Goal: Ask a question

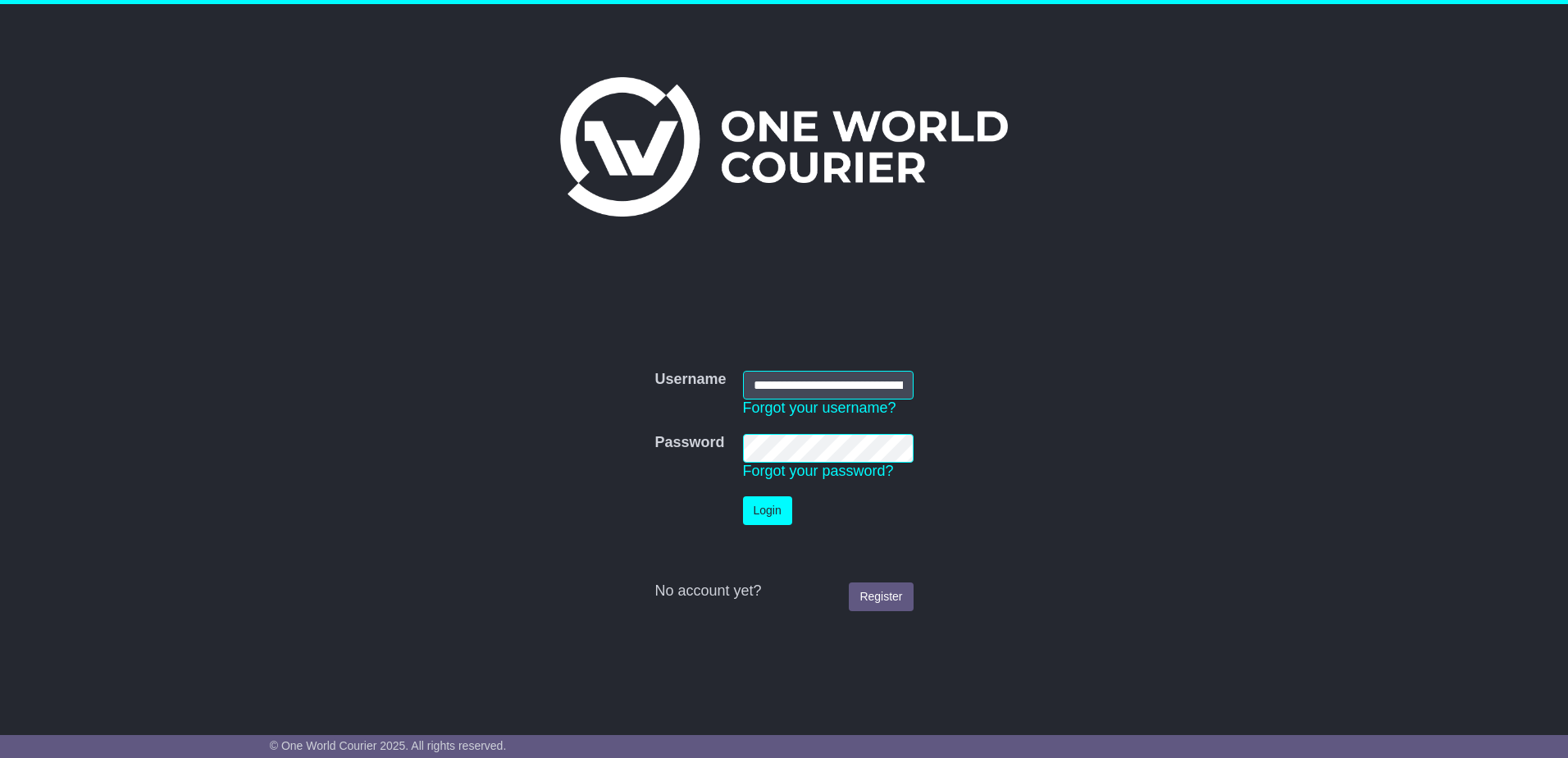
click at [765, 517] on button "Login" at bounding box center [767, 511] width 49 height 29
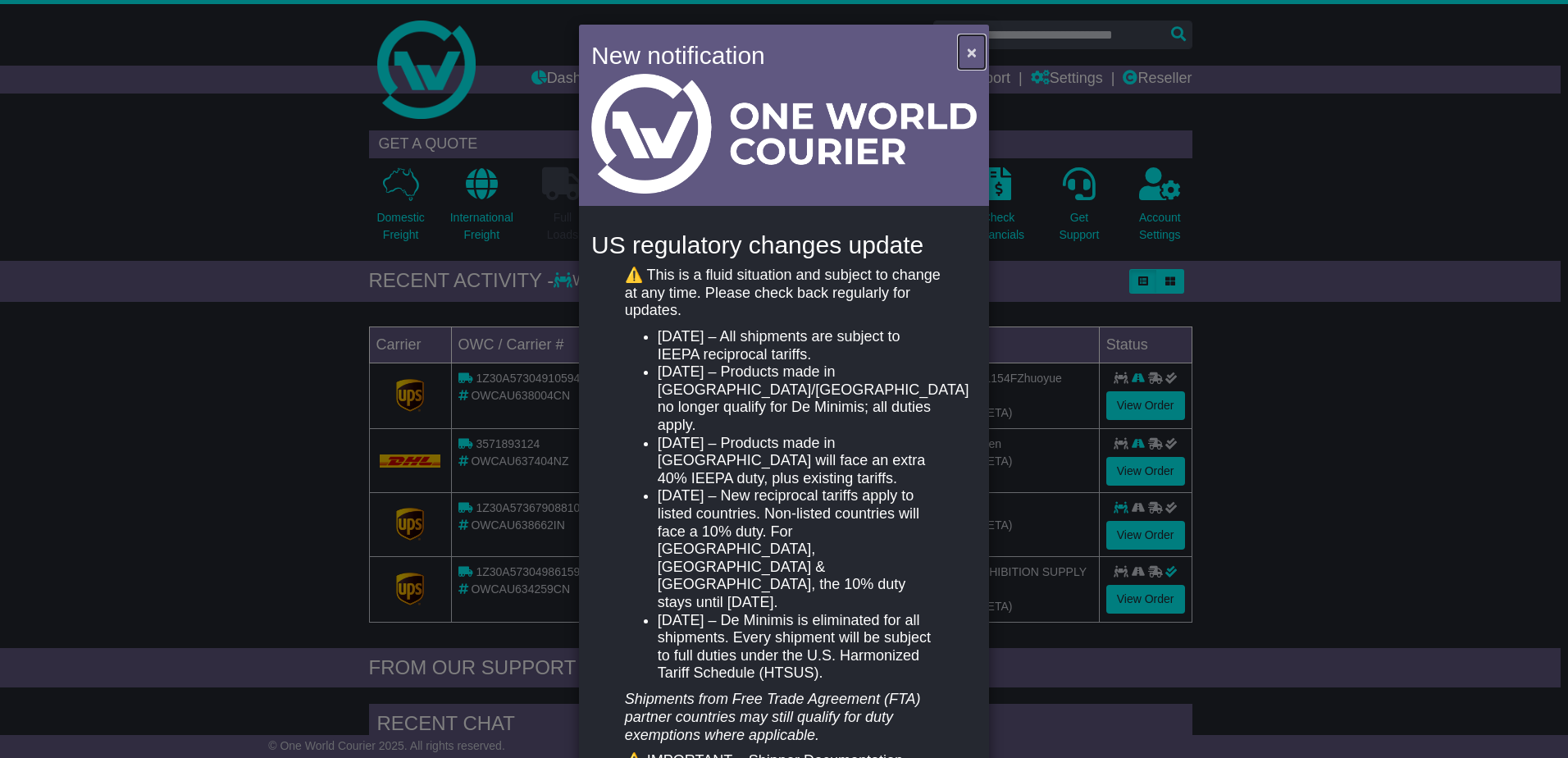
click at [967, 50] on span "×" at bounding box center [971, 52] width 10 height 19
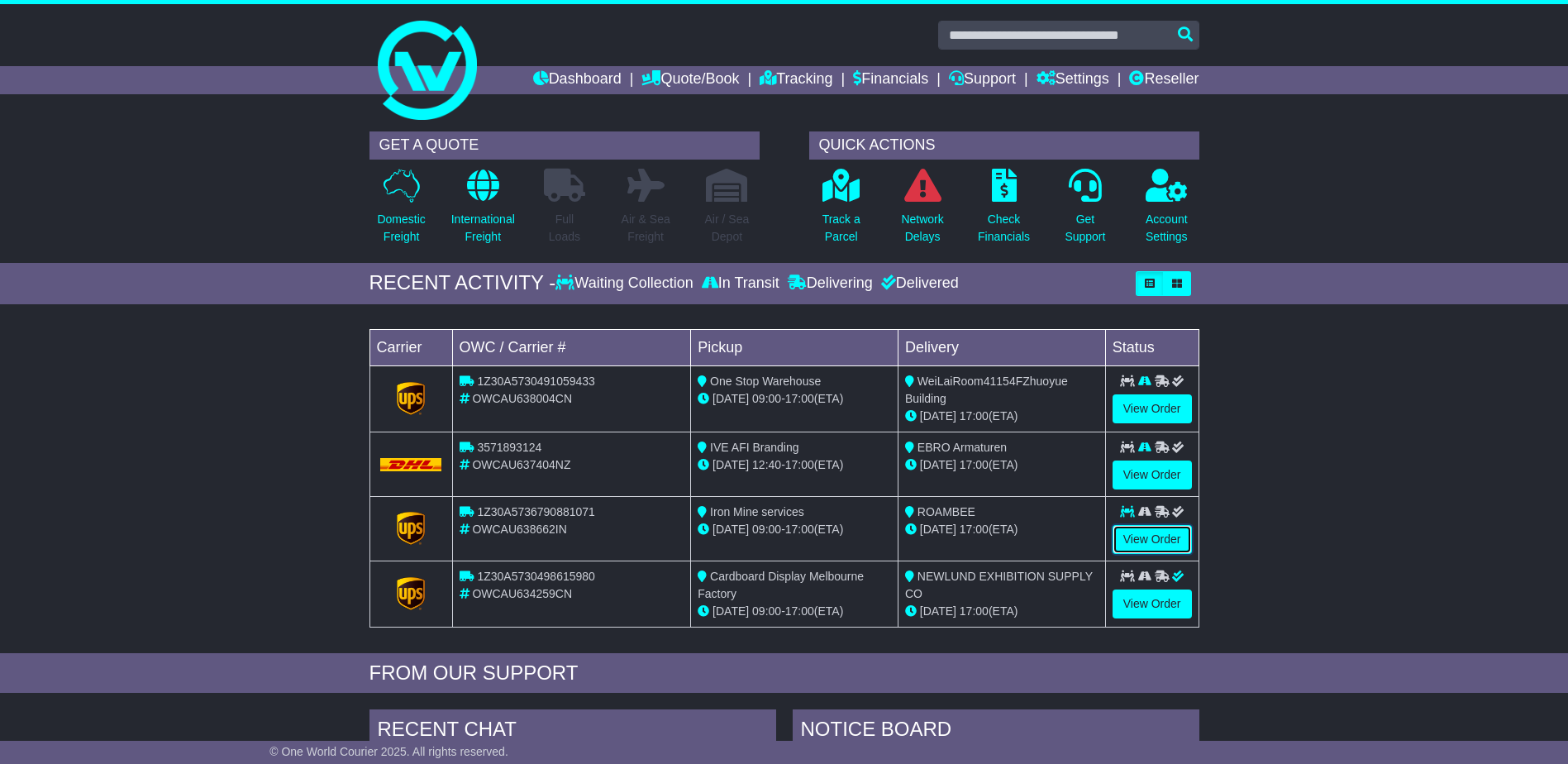
click at [1168, 539] on link "View Order" at bounding box center [1151, 539] width 79 height 29
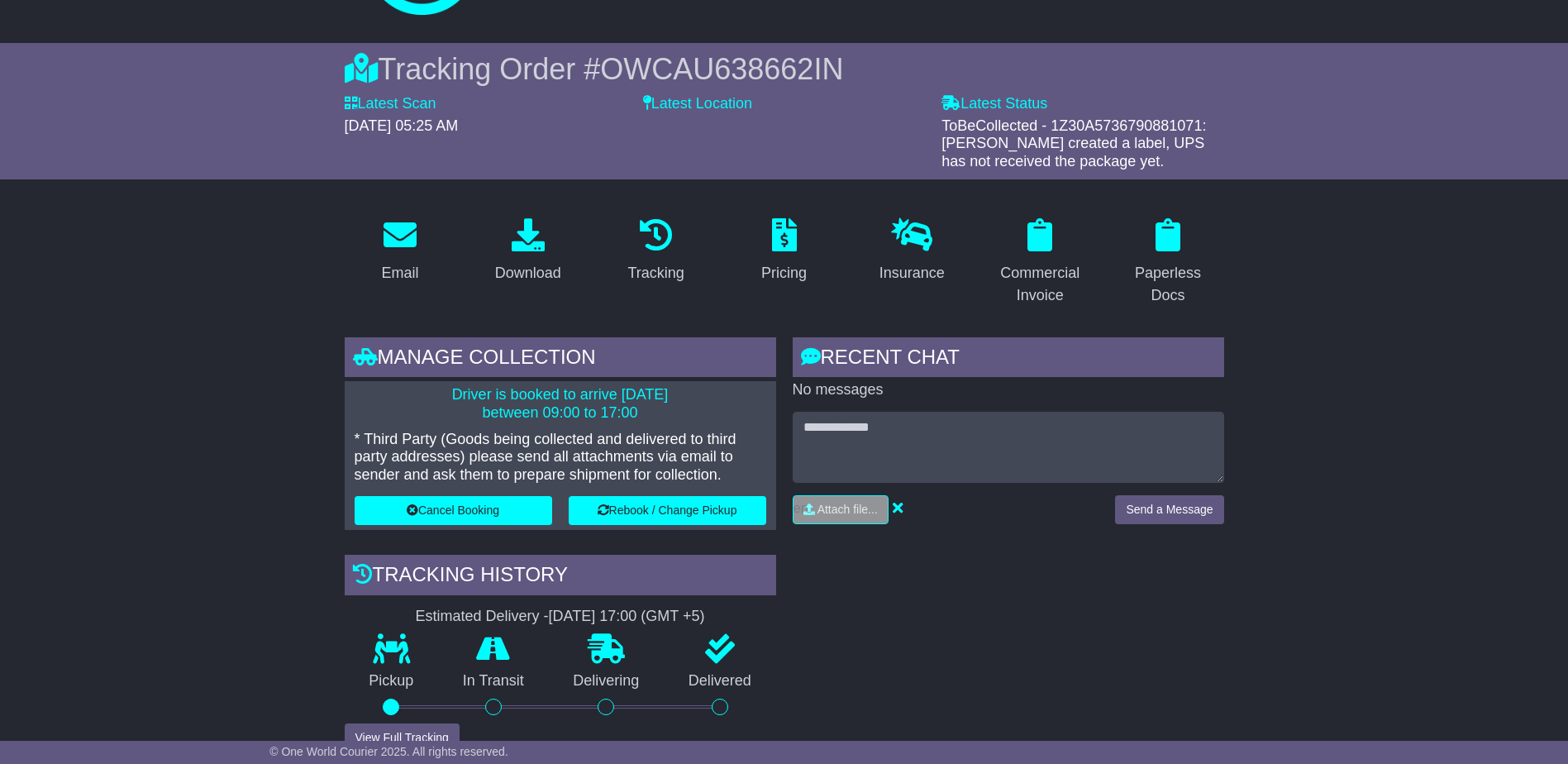
scroll to position [83, 0]
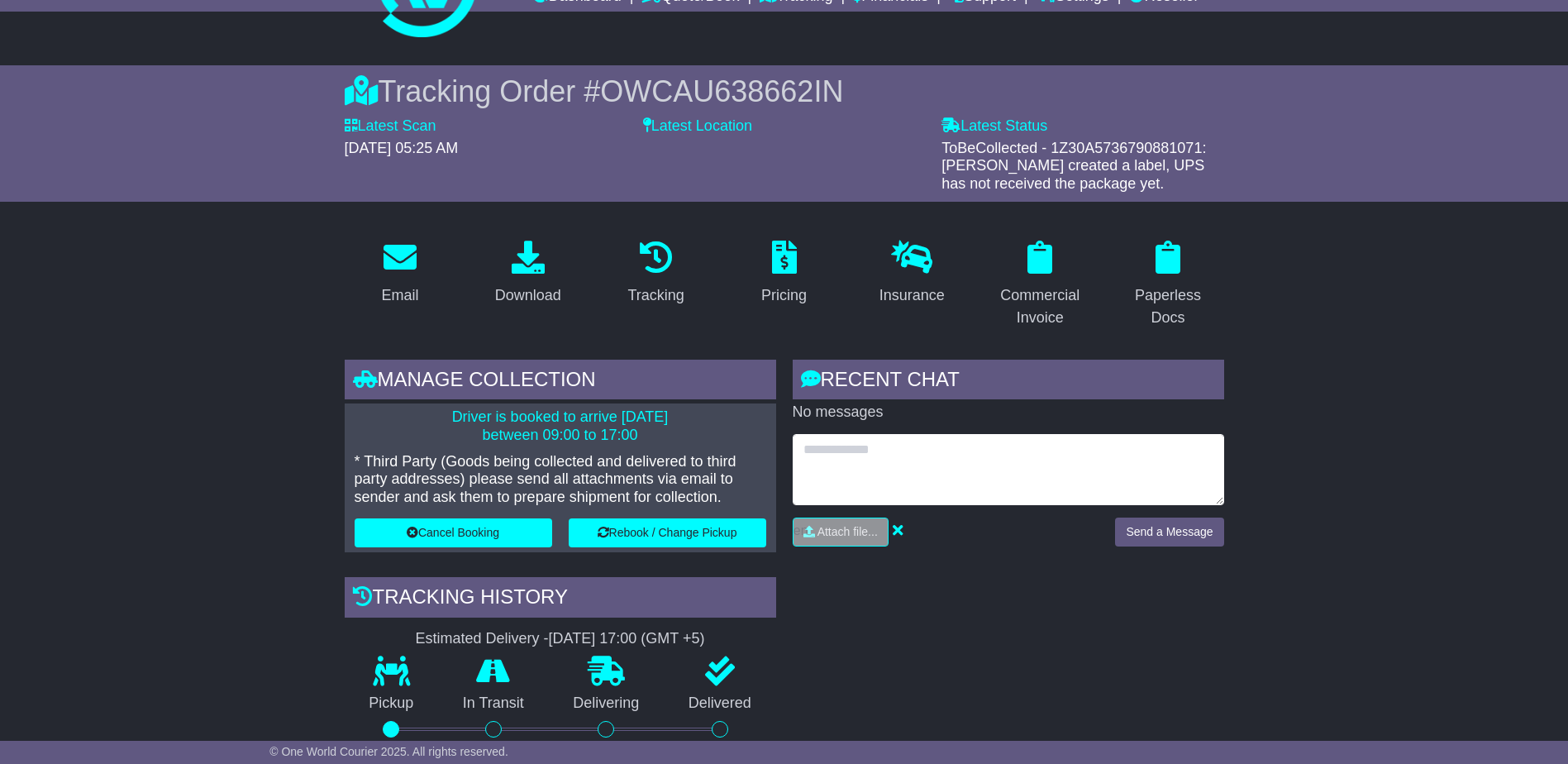
click at [1001, 471] on textarea at bounding box center [1008, 470] width 431 height 72
click at [861, 467] on textarea "**********" at bounding box center [1008, 470] width 431 height 72
click at [963, 472] on textarea "**********" at bounding box center [1008, 470] width 431 height 72
type textarea "**********"
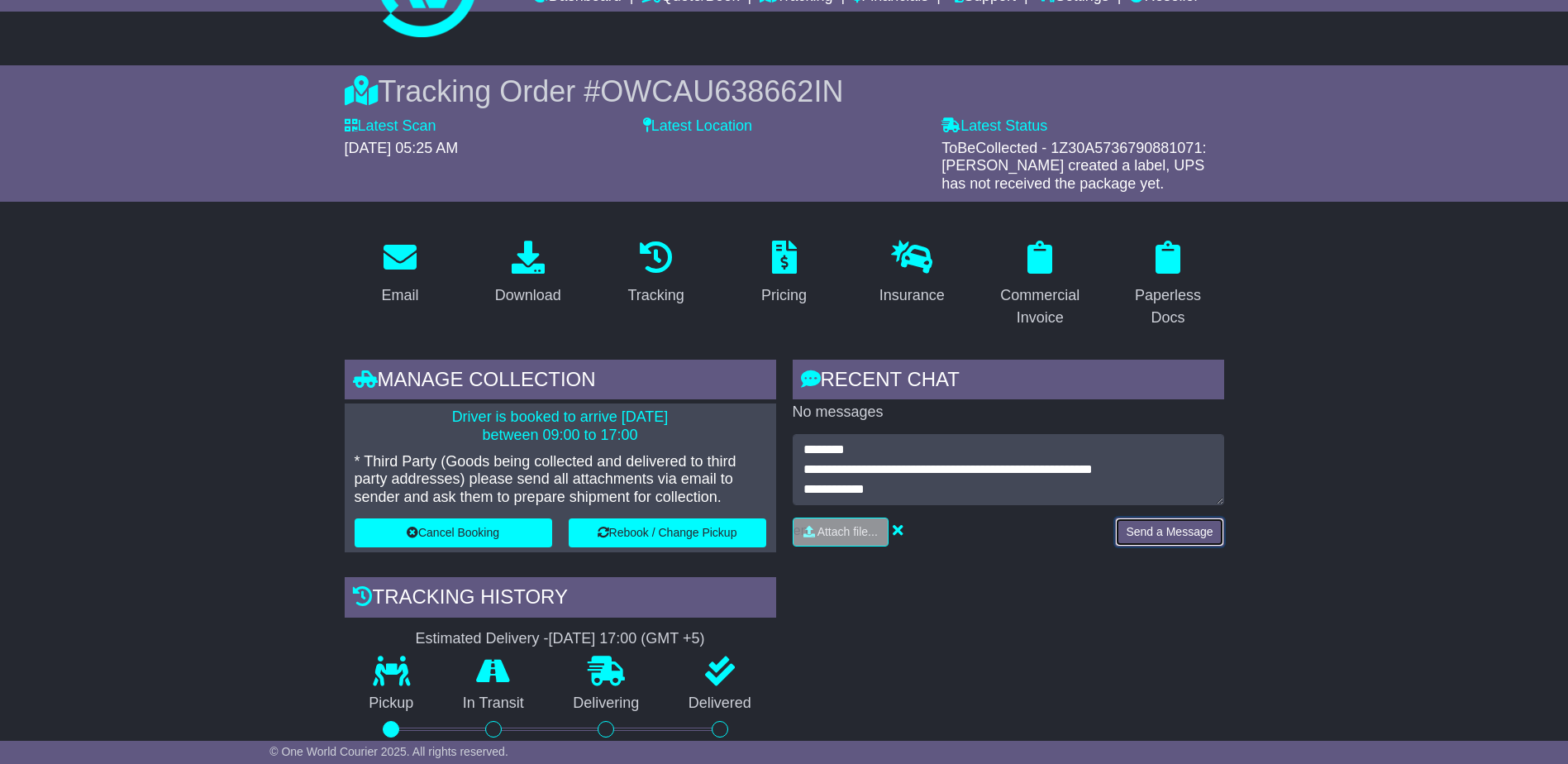
click at [1137, 526] on button "Send a Message" at bounding box center [1169, 532] width 108 height 29
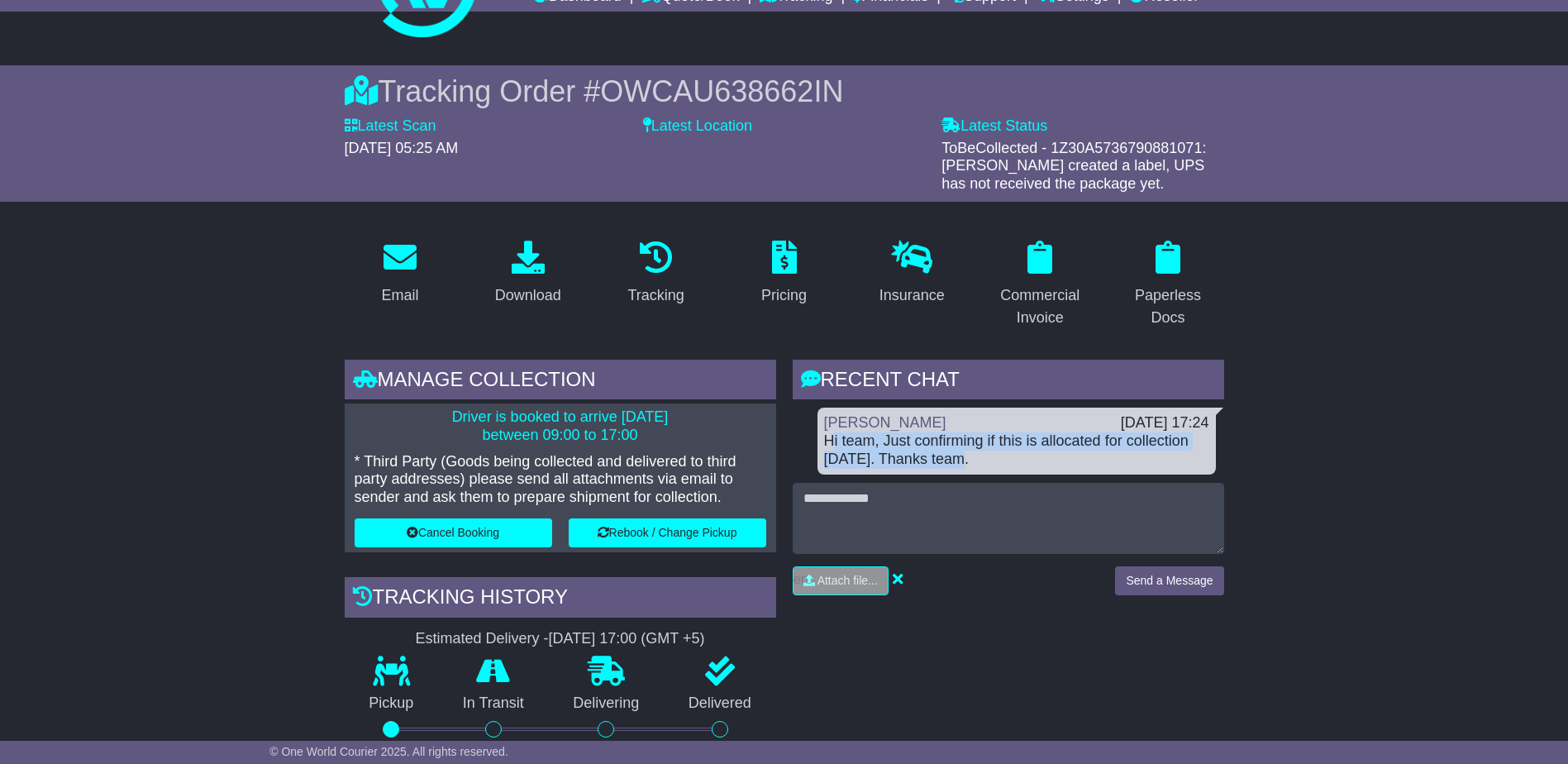
drag, startPoint x: 964, startPoint y: 460, endPoint x: 834, endPoint y: 435, distance: 132.4
click at [834, 435] on div "Hi team, Just confirming if this is allocated for collection [DATE]. Thanks tea…" at bounding box center [1016, 450] width 385 height 36
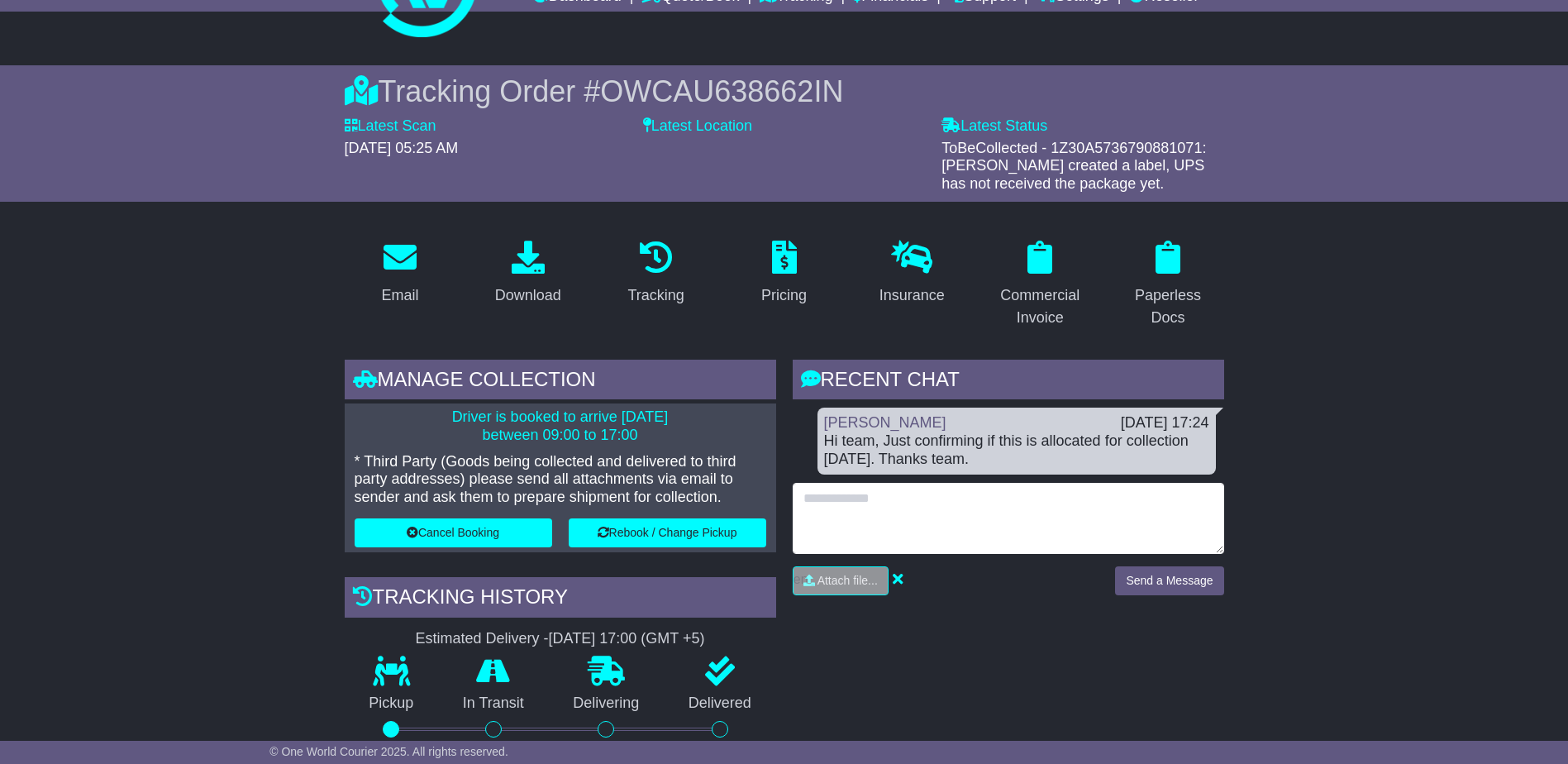
drag, startPoint x: 1293, startPoint y: 477, endPoint x: 959, endPoint y: 460, distance: 334.4
click at [952, 481] on div "RECENT CHAT Loading... No messages Jade Taylforth 27 Aug 2025 17:24 Hi team, Ju…" at bounding box center [1008, 483] width 431 height 249
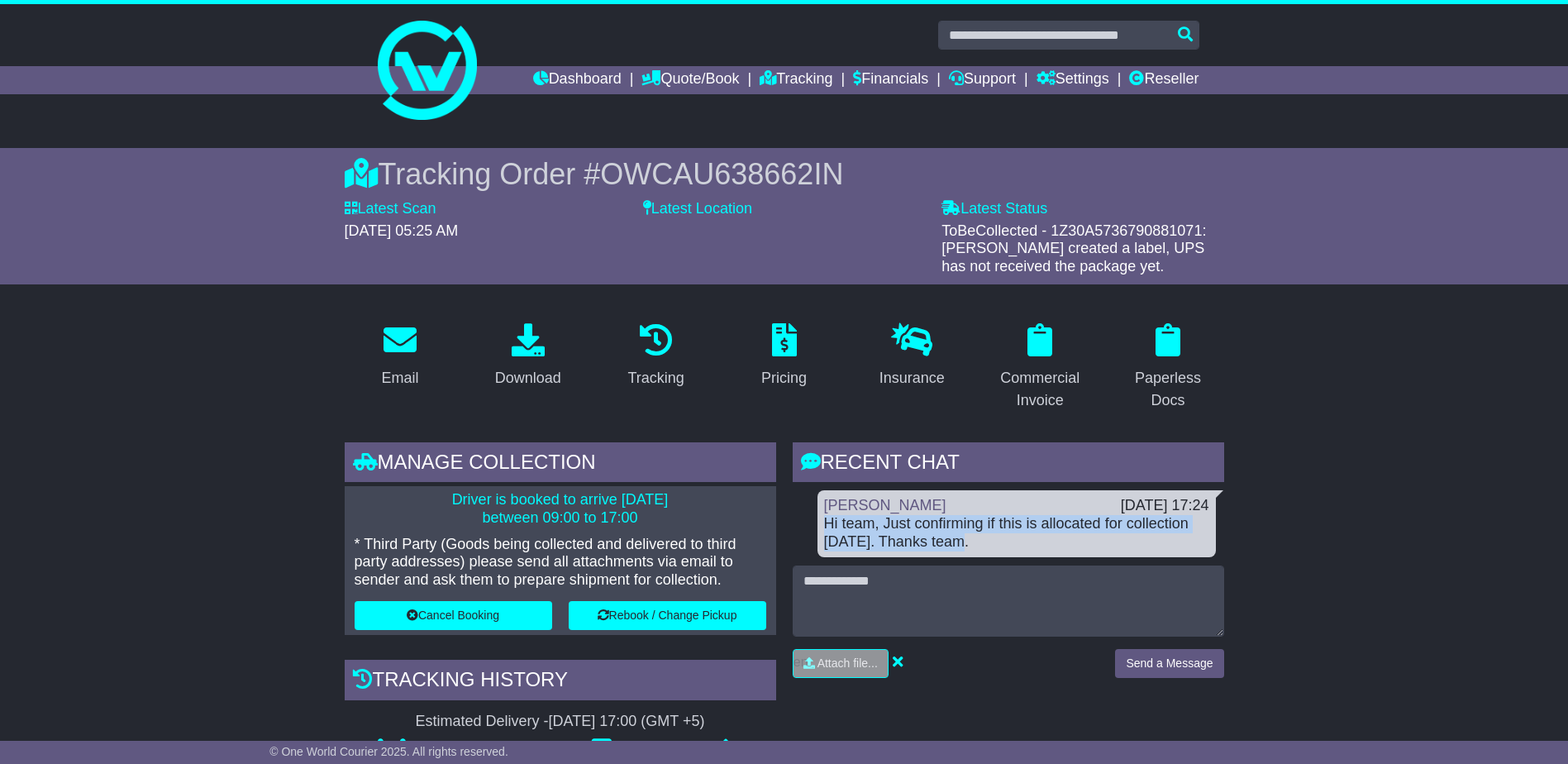
drag, startPoint x: 925, startPoint y: 534, endPoint x: 820, endPoint y: 520, distance: 105.9
click at [820, 520] on div "[PERSON_NAME] [DATE] 17:24 Hi team, Just confirming if this is allocated for co…" at bounding box center [1016, 523] width 398 height 67
copy div "Hi team, Just confirming if this is allocated for collection [DATE]. Thanks tea…"
